Goal: Information Seeking & Learning: Learn about a topic

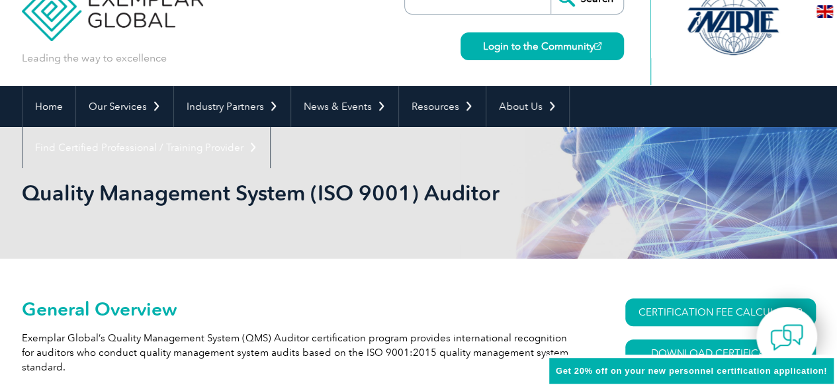
scroll to position [38, 0]
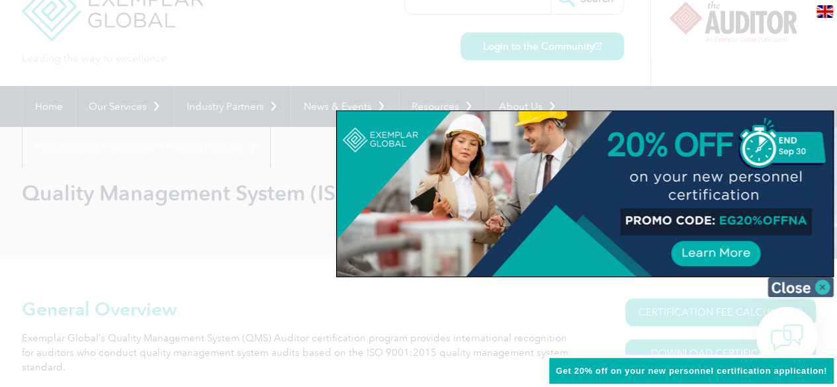
click at [818, 285] on img at bounding box center [801, 287] width 66 height 20
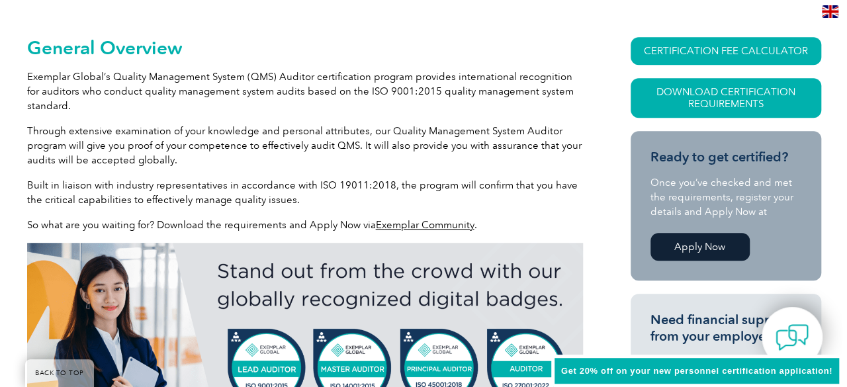
scroll to position [251, 0]
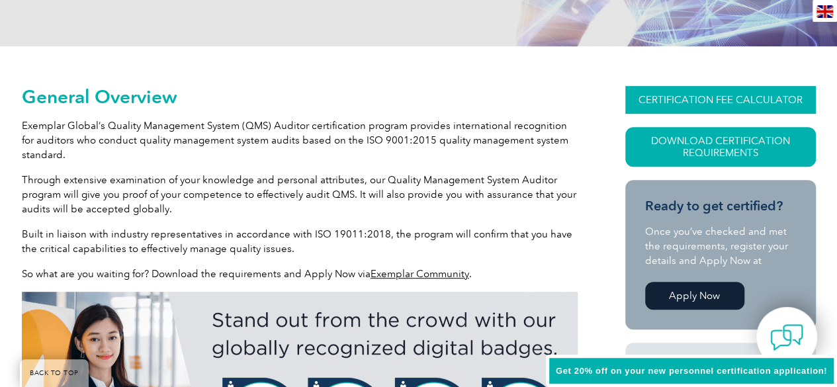
click at [647, 92] on link "CERTIFICATION FEE CALCULATOR" at bounding box center [720, 100] width 191 height 28
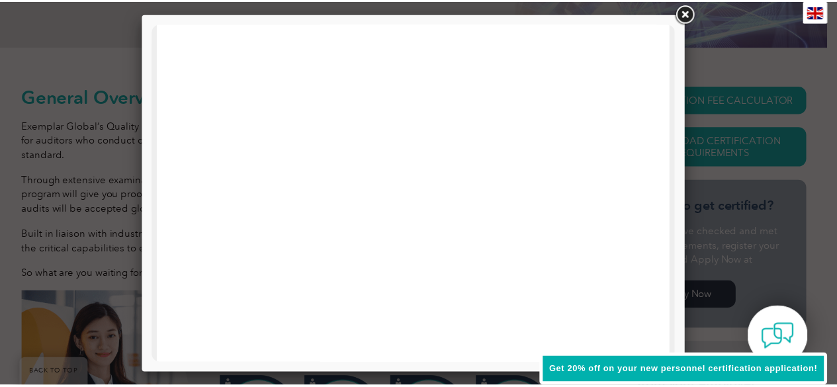
scroll to position [0, 0]
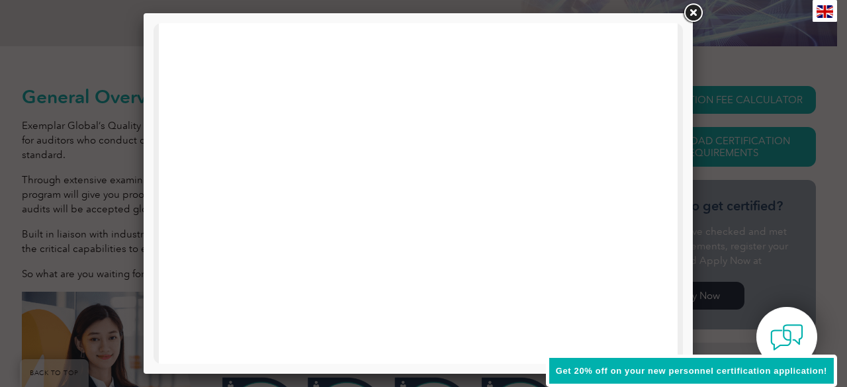
click at [687, 11] on link at bounding box center [693, 13] width 24 height 24
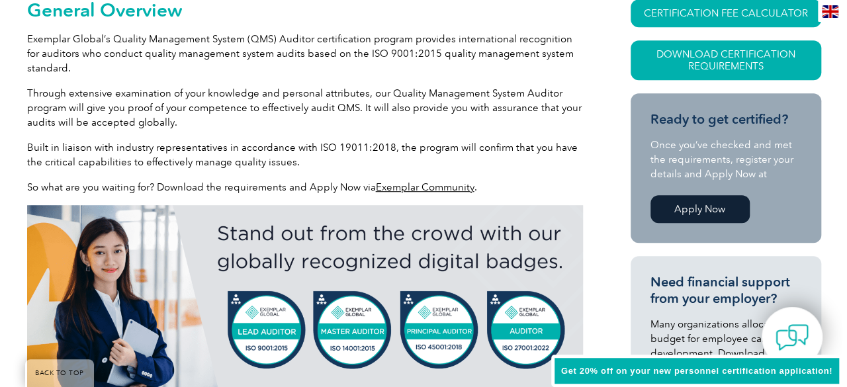
scroll to position [338, 0]
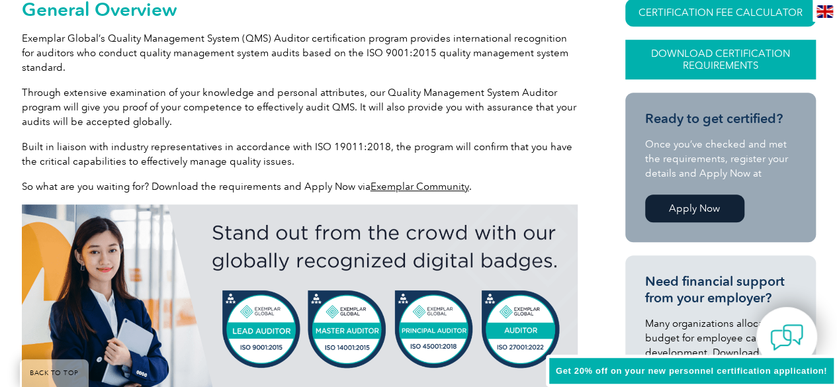
click at [675, 52] on link "Download Certification Requirements" at bounding box center [720, 60] width 191 height 40
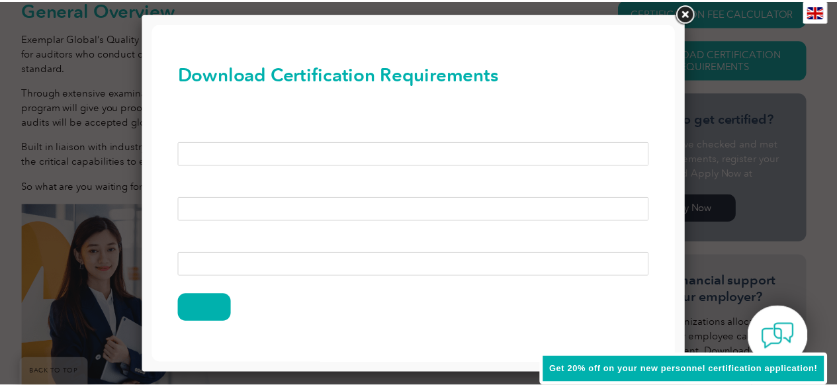
scroll to position [38, 0]
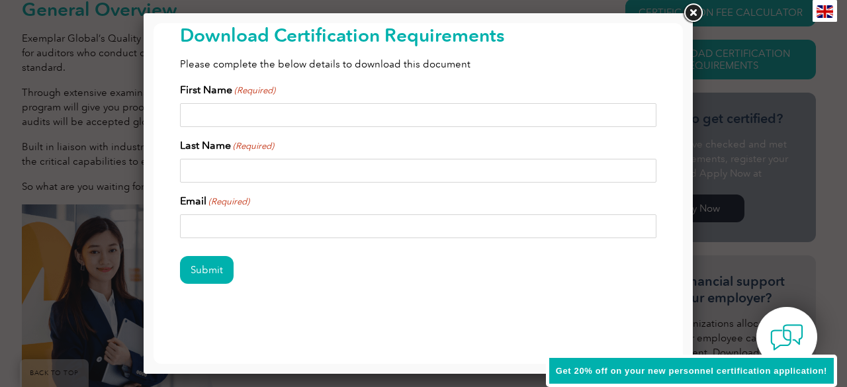
click at [695, 9] on link at bounding box center [693, 13] width 24 height 24
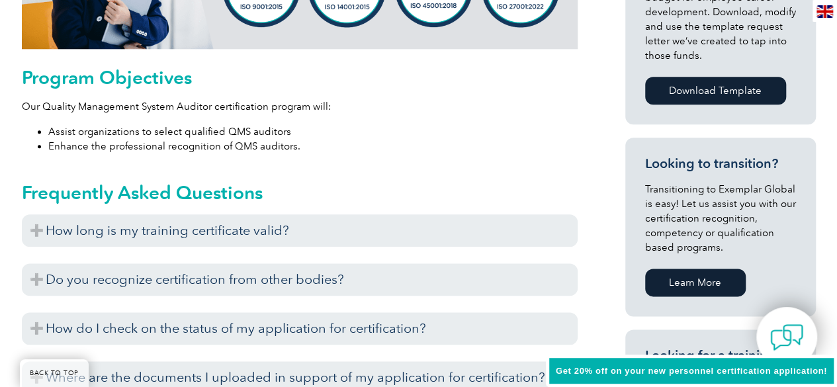
scroll to position [612, 0]
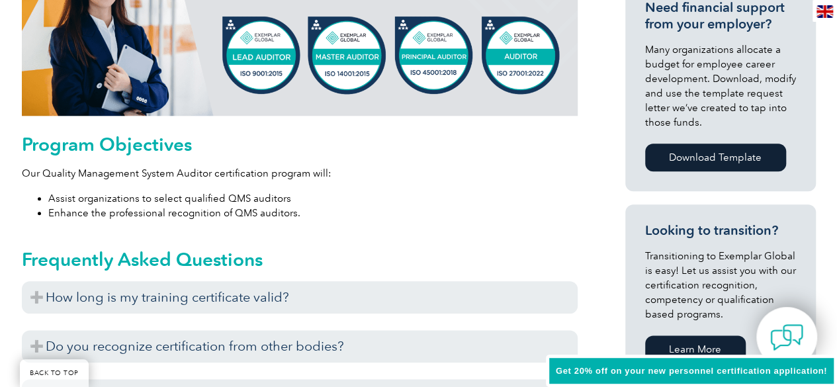
click at [666, 153] on link "Download Template" at bounding box center [715, 158] width 141 height 28
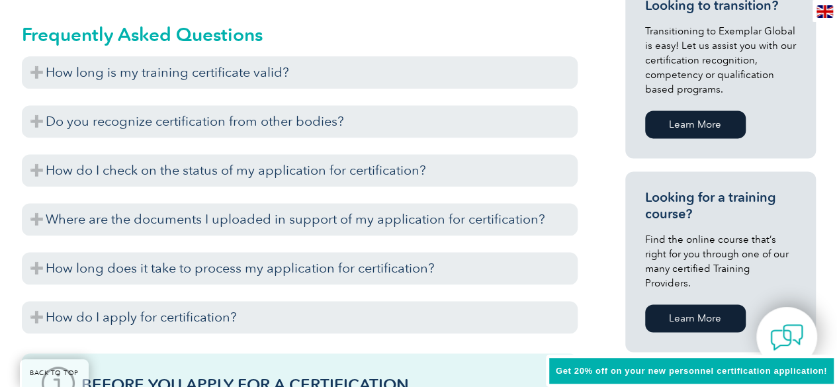
scroll to position [836, 0]
click at [685, 305] on link "Learn More" at bounding box center [695, 319] width 101 height 28
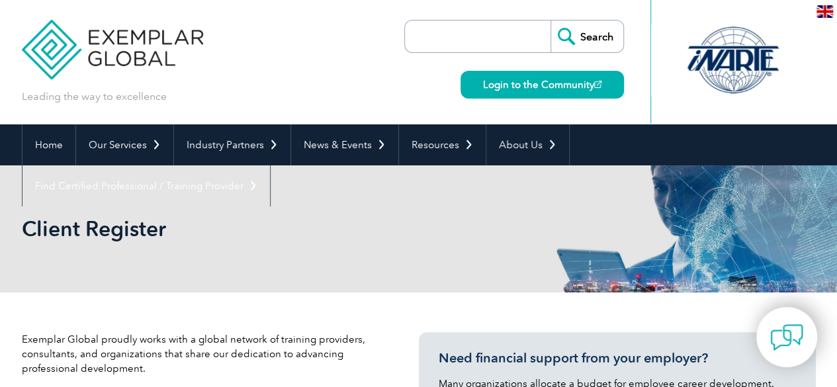
click at [426, 36] on input "search" at bounding box center [481, 37] width 139 height 32
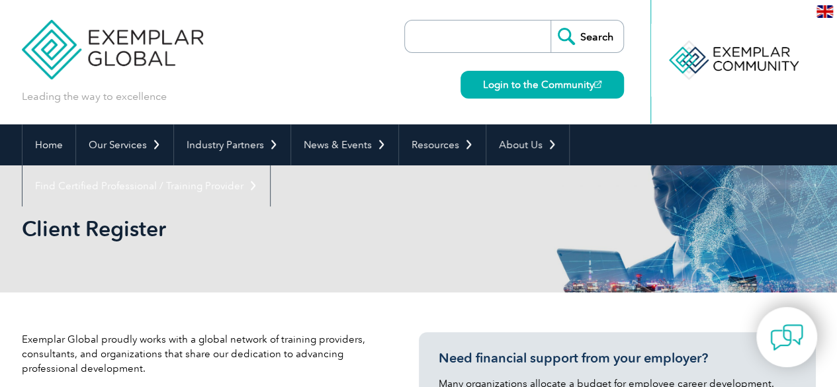
paste input "Exemplar"
type input "E"
type input "ISO 9001 foundation"
click at [590, 32] on input "Search" at bounding box center [587, 37] width 73 height 32
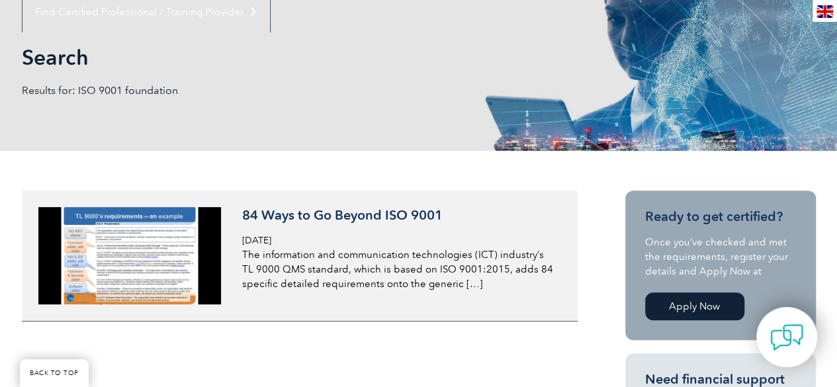
scroll to position [175, 0]
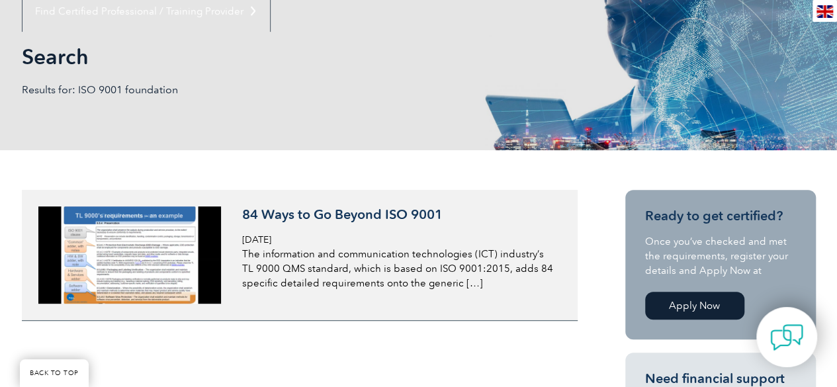
click at [176, 245] on img at bounding box center [129, 254] width 183 height 97
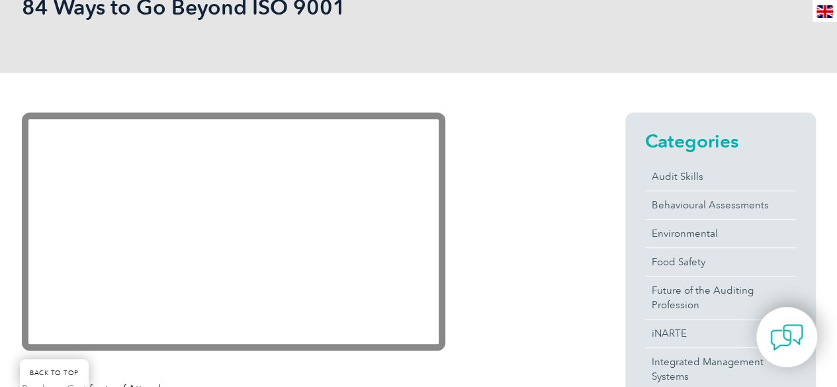
scroll to position [226, 0]
